Goal: Book appointment/travel/reservation

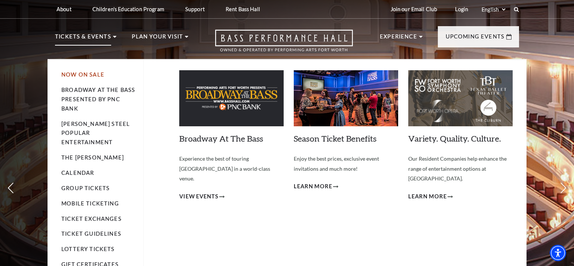
click at [88, 74] on link "Now On Sale" at bounding box center [82, 74] width 43 height 6
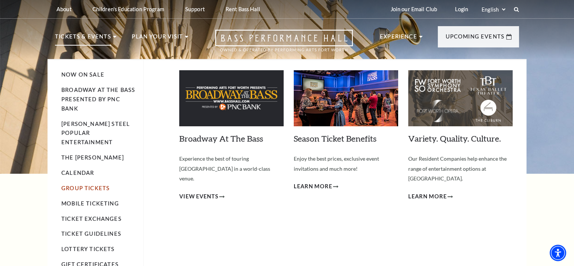
scroll to position [37, 0]
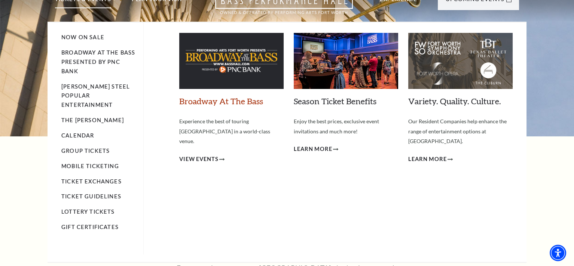
click at [195, 100] on link "Broadway At The Bass" at bounding box center [221, 101] width 84 height 10
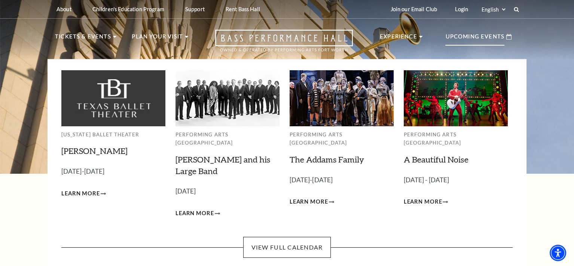
click at [463, 38] on p "Upcoming Events" at bounding box center [474, 38] width 59 height 13
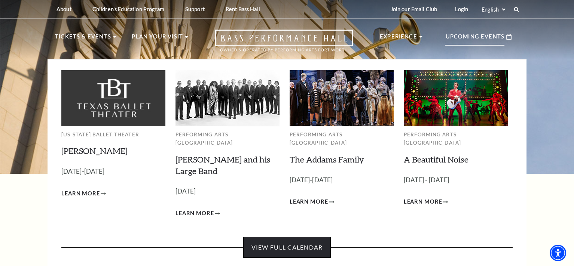
click at [282, 238] on link "View Full Calendar" at bounding box center [286, 247] width 87 height 21
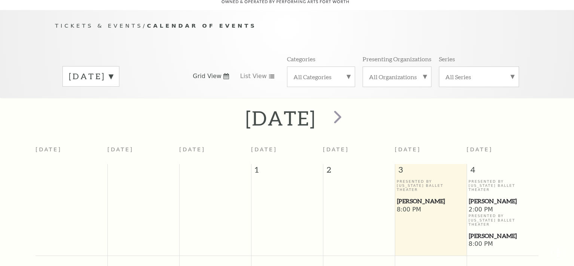
scroll to position [66, 0]
click at [113, 70] on label "October 2025" at bounding box center [91, 76] width 44 height 12
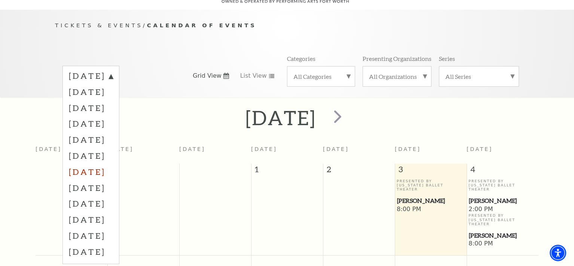
click at [109, 164] on label "April 2026" at bounding box center [91, 172] width 44 height 16
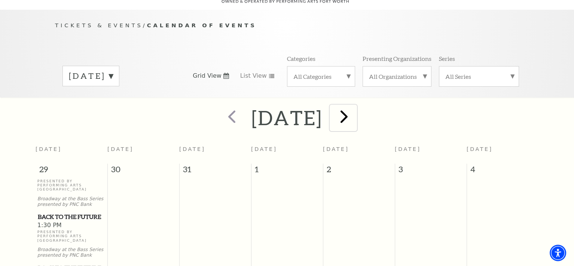
click at [355, 107] on span "next" at bounding box center [343, 116] width 21 height 21
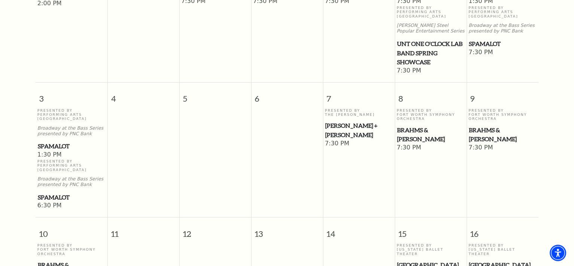
scroll to position [328, 0]
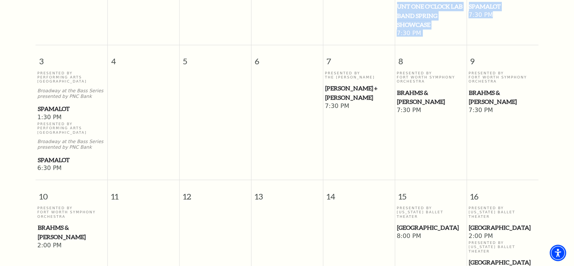
drag, startPoint x: 26, startPoint y: 154, endPoint x: 87, endPoint y: 170, distance: 63.1
click at [87, 170] on div "May 2026 Sunday Monday Tuesday Wednesday Thursday Friday Saturday 26 27 28 29 3…" at bounding box center [287, 223] width 574 height 760
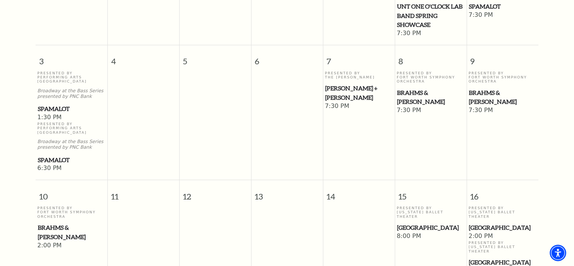
click at [87, 165] on span "6:30 PM" at bounding box center [71, 169] width 68 height 8
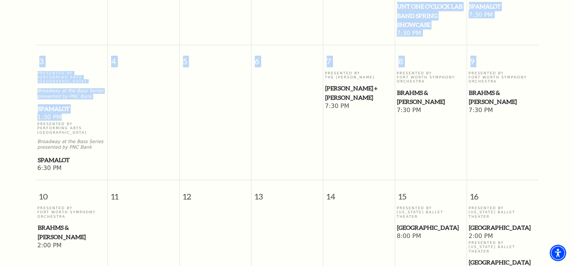
drag, startPoint x: 21, startPoint y: 59, endPoint x: 159, endPoint y: 149, distance: 164.8
click at [123, 152] on div "May 2026 Sunday Monday Tuesday Wednesday Thursday Friday Saturday 26 27 28 29 3…" at bounding box center [287, 223] width 574 height 760
click at [30, 110] on div "May 2026 Sunday Monday Tuesday Wednesday Thursday Friday Saturday 26 27 28 29 3…" at bounding box center [287, 223] width 574 height 760
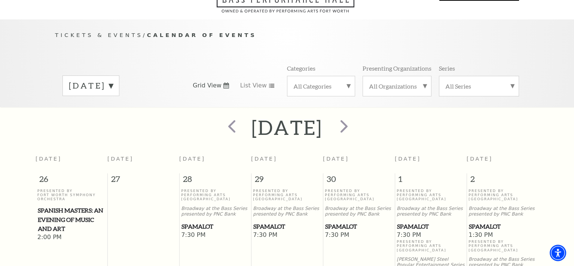
scroll to position [43, 0]
